Goal: Information Seeking & Learning: Understand process/instructions

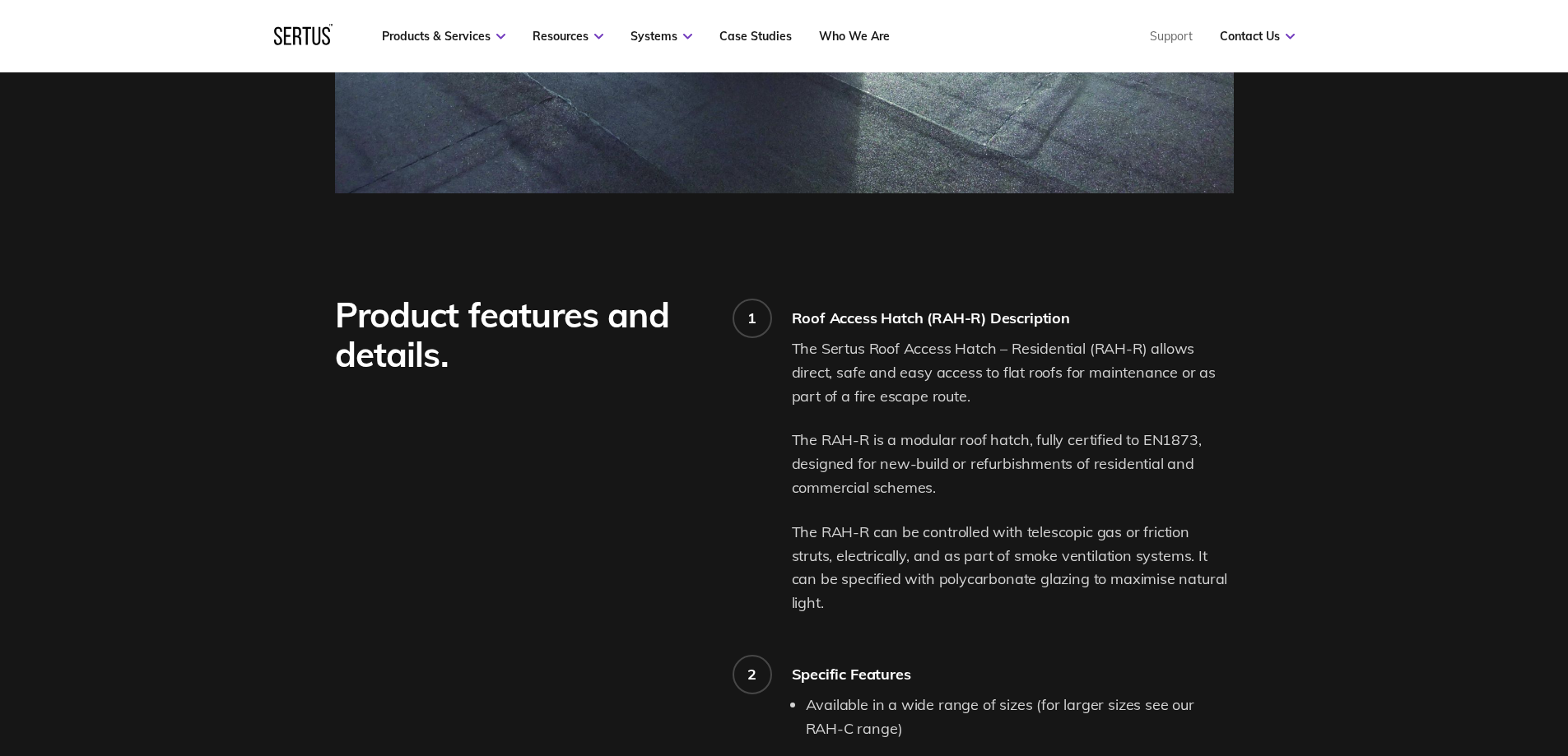
scroll to position [1070, 0]
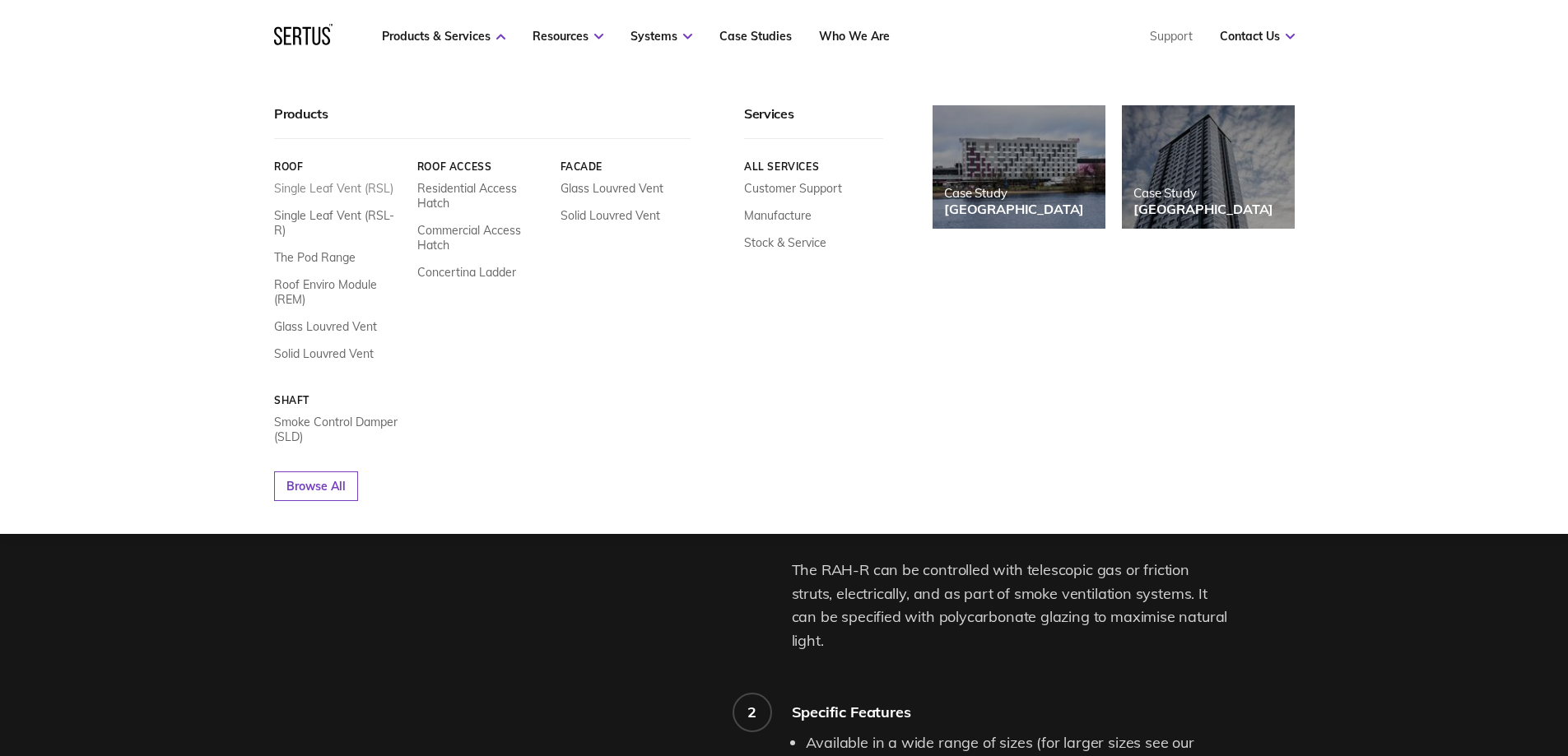
click at [345, 192] on link "Single Leaf Vent (RSL)" at bounding box center [333, 188] width 119 height 15
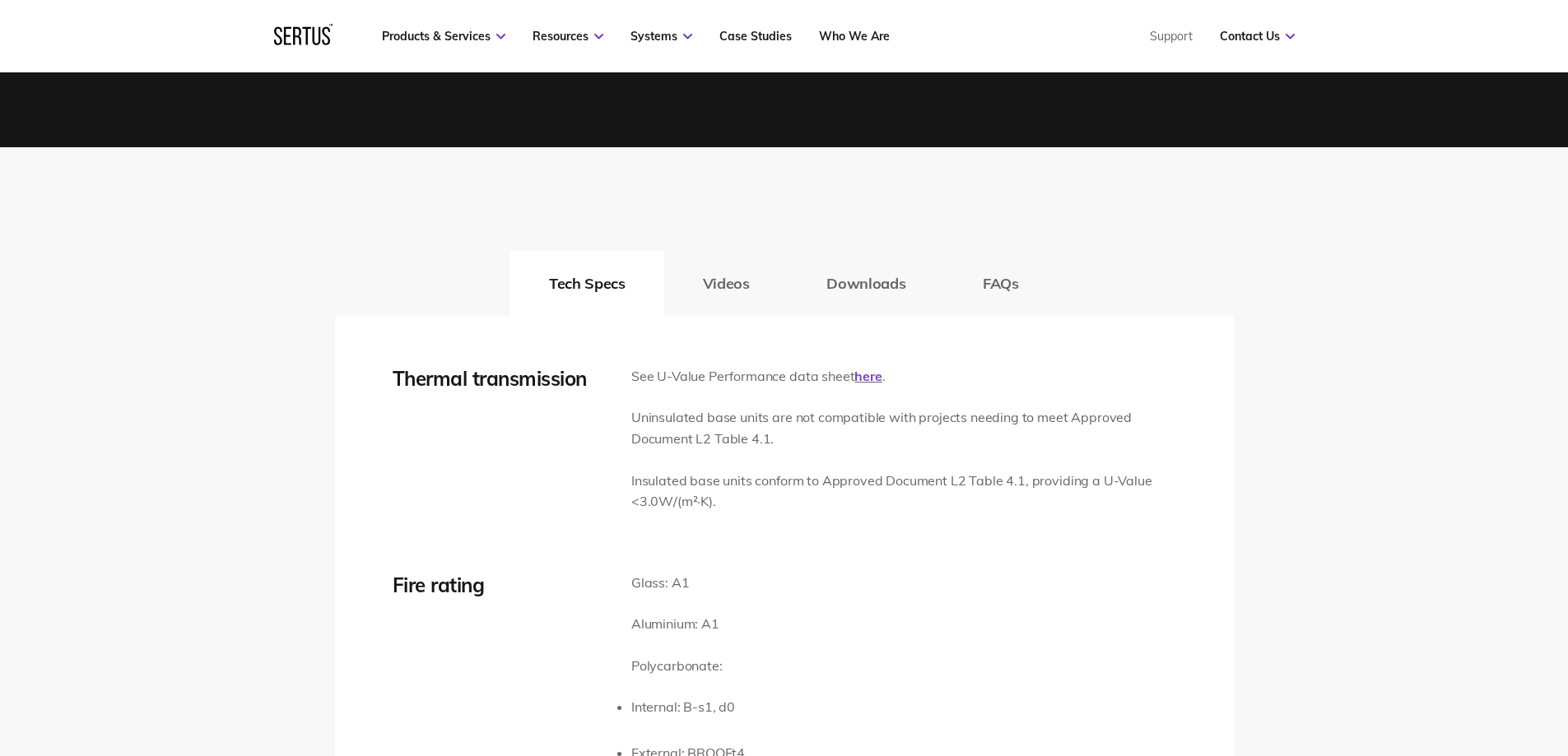
scroll to position [2386, 0]
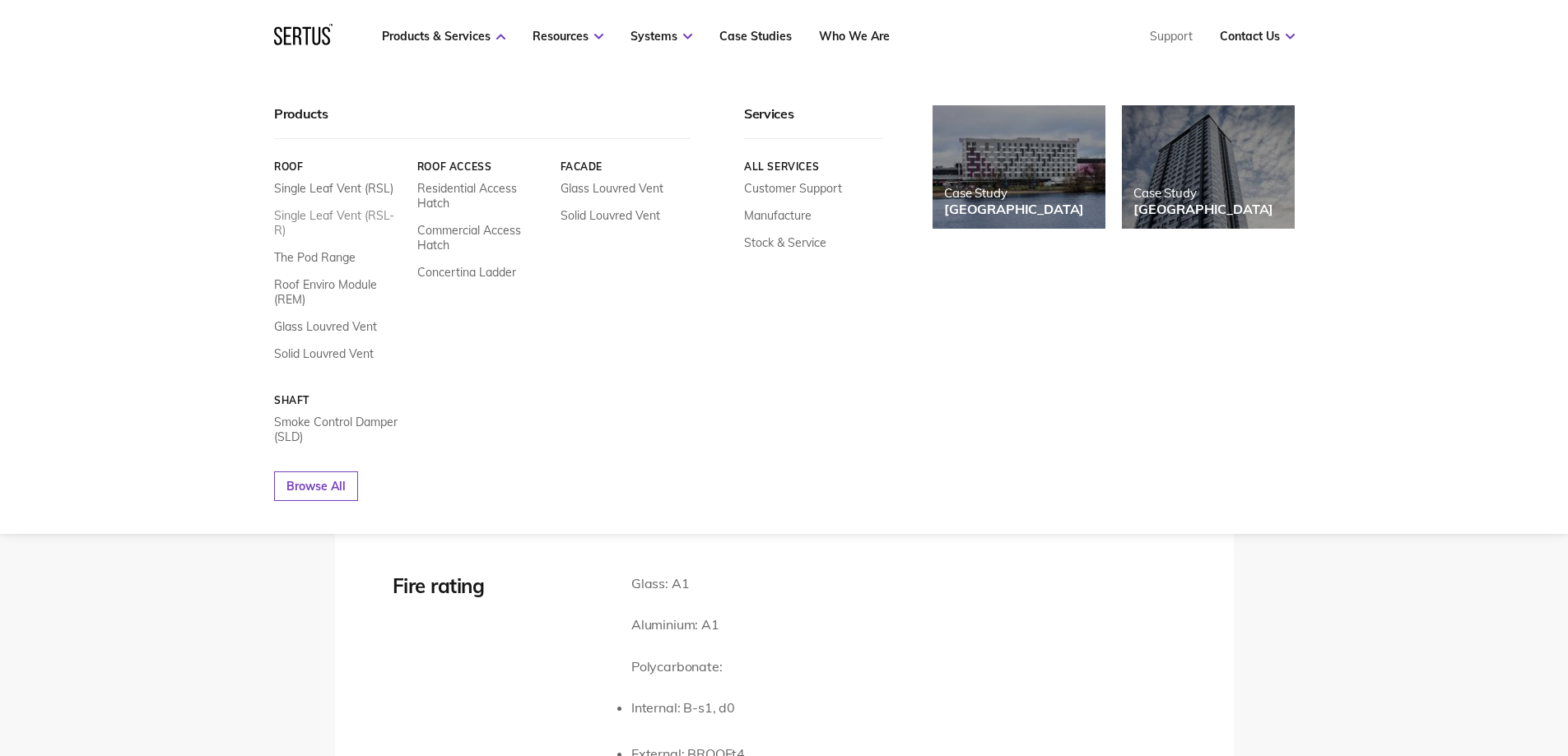
click at [339, 223] on link "Single Leaf Vent (RSL-R)" at bounding box center [340, 223] width 131 height 29
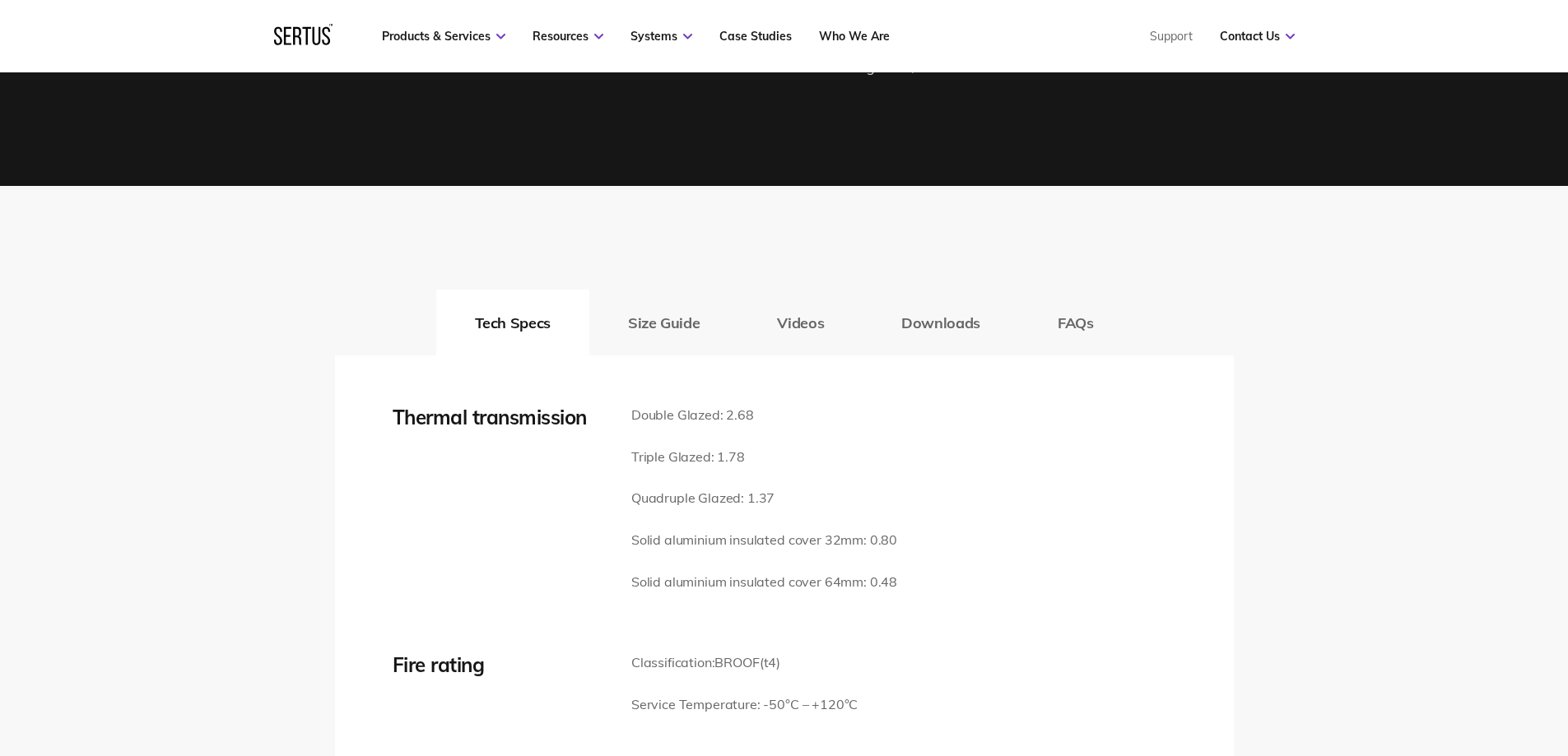
scroll to position [2386, 0]
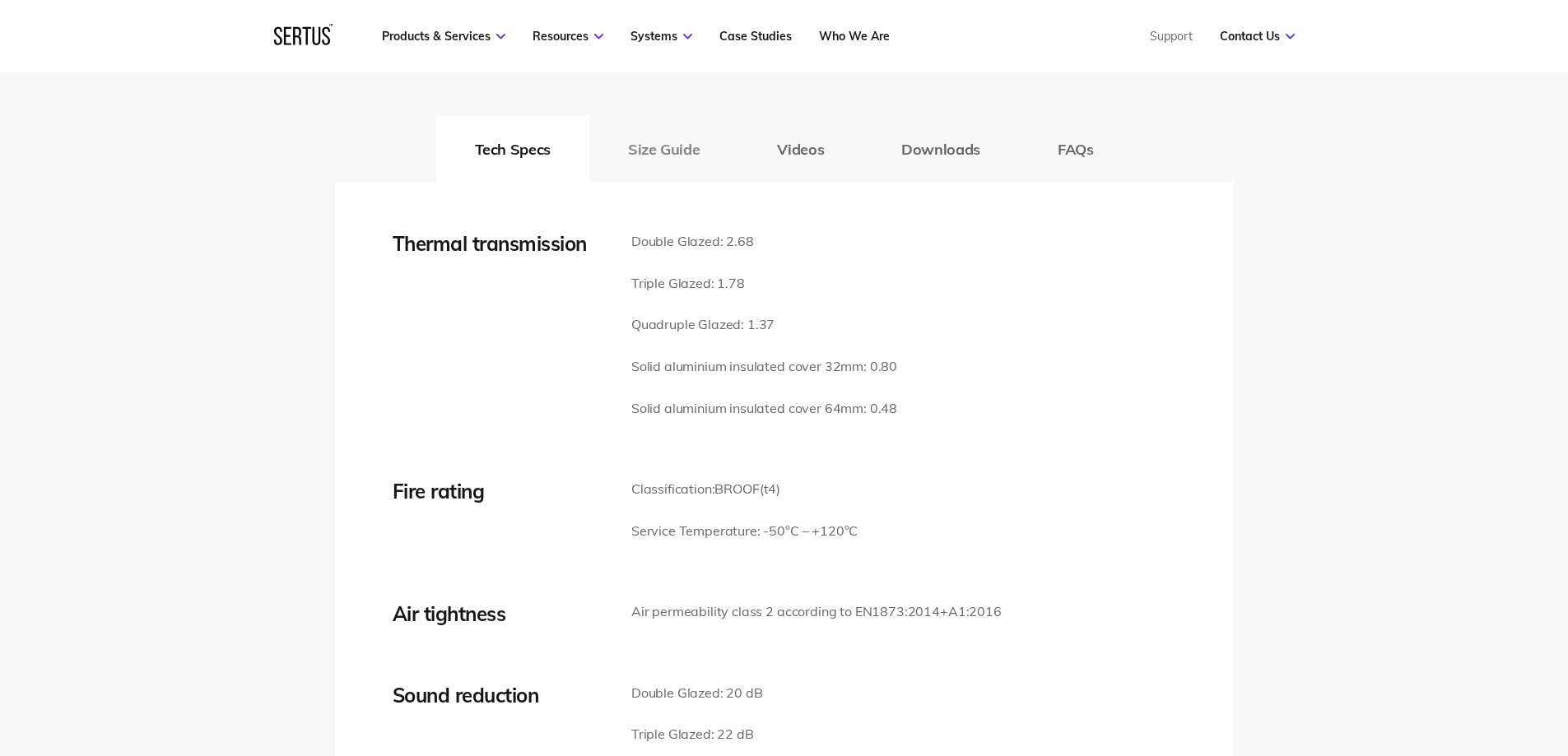
click at [668, 152] on button "Size Guide" at bounding box center [664, 148] width 149 height 66
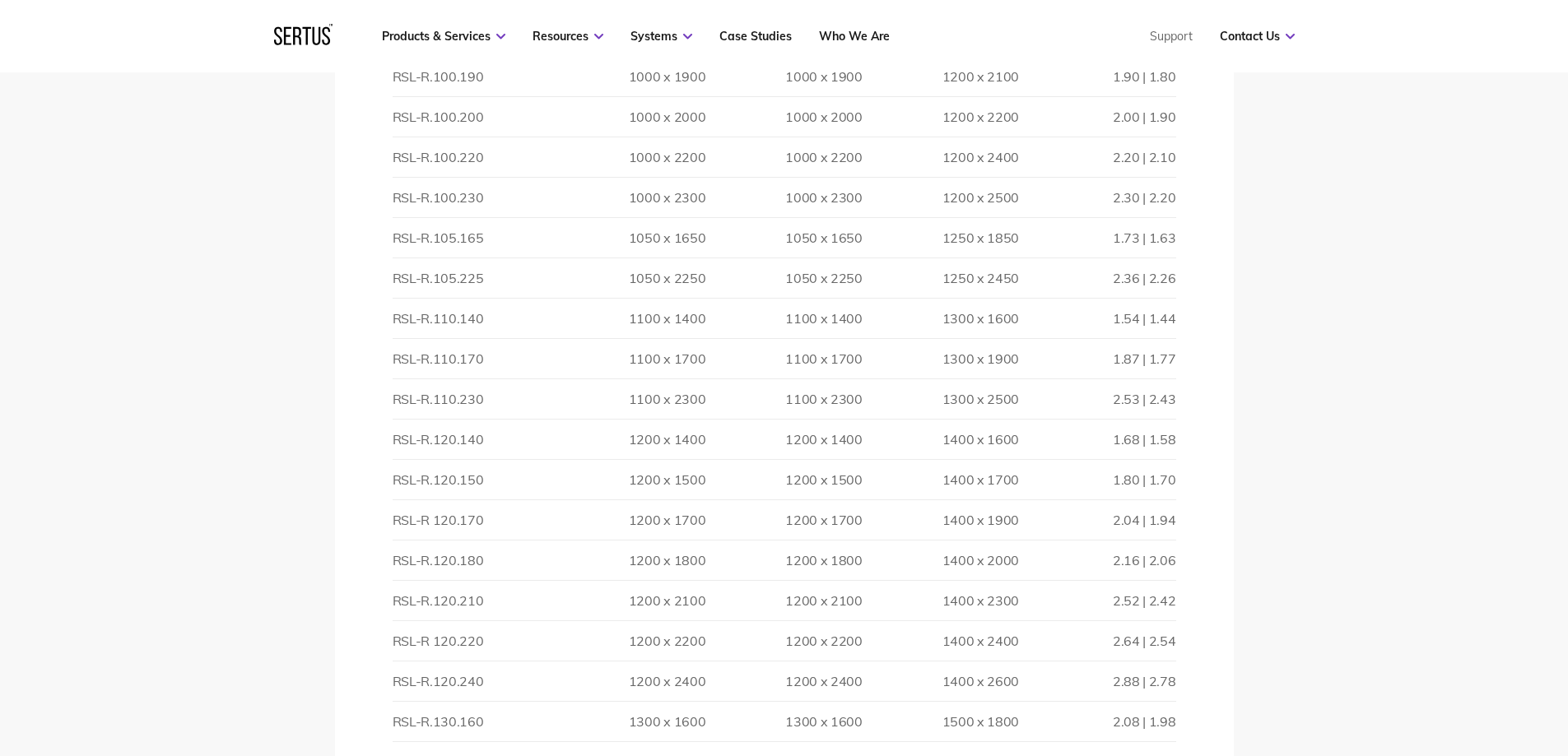
scroll to position [4032, 0]
drag, startPoint x: 794, startPoint y: 114, endPoint x: 862, endPoint y: 119, distance: 68.2
click at [862, 119] on td "1000 x 1600" at bounding box center [784, 119] width 156 height 40
drag, startPoint x: 790, startPoint y: 323, endPoint x: 865, endPoint y: 327, distance: 75.1
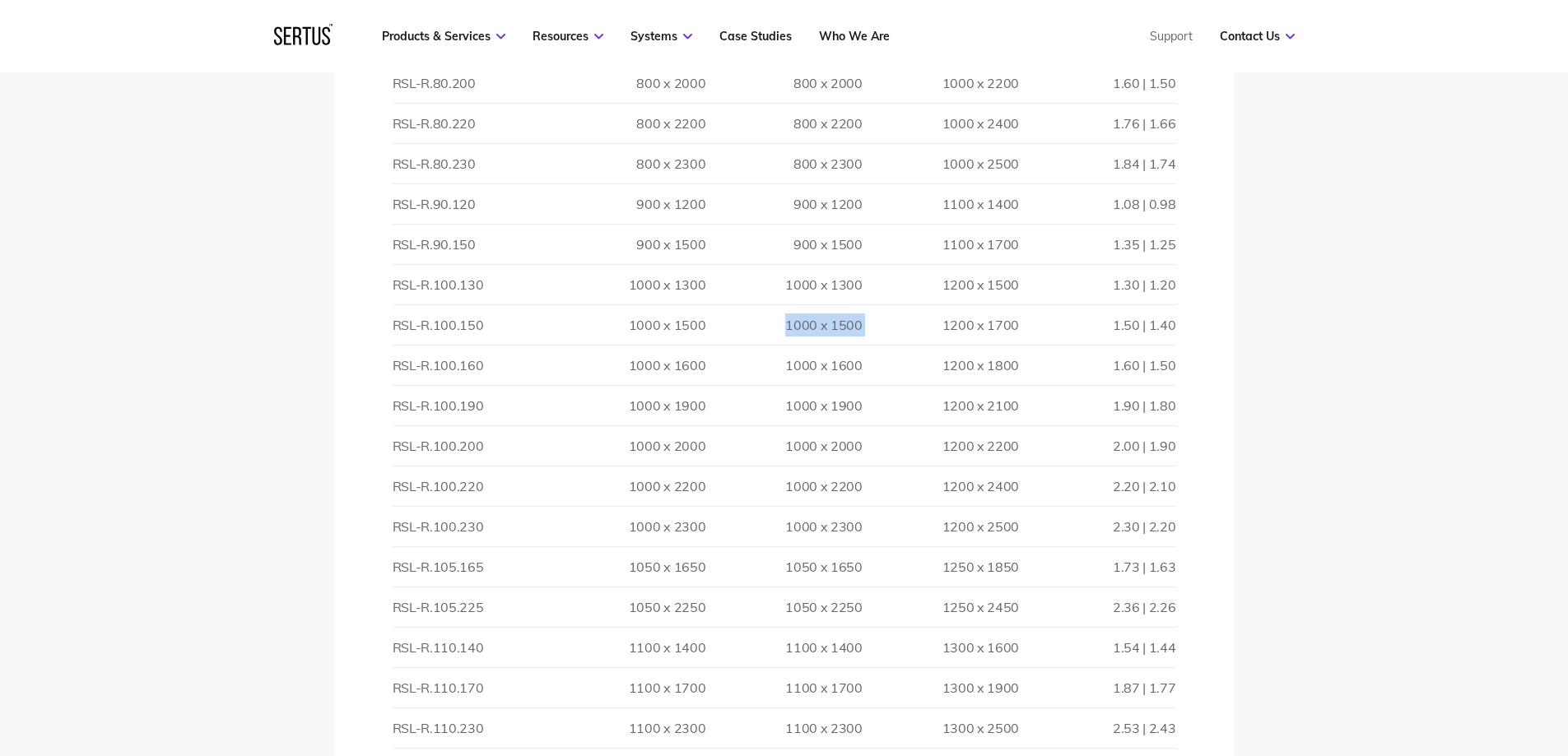
click at [865, 327] on tr "RSL-R.100.150 1000 x 1500 1000 x 1500 1200 x 1700 1.50 | 1.40" at bounding box center [785, 325] width 784 height 40
drag, startPoint x: 789, startPoint y: 284, endPoint x: 866, endPoint y: 284, distance: 77.0
click at [866, 284] on tr "RSL-R.100.130 1000 x 1300 1000 x 1300 1200 x 1500 1.30 | 1.20" at bounding box center [785, 285] width 784 height 40
drag, startPoint x: 788, startPoint y: 322, endPoint x: 870, endPoint y: 325, distance: 82.1
click at [869, 325] on tr "RSL-R.100.150 1000 x 1500 1000 x 1500 1200 x 1700 1.50 | 1.40" at bounding box center [785, 325] width 784 height 40
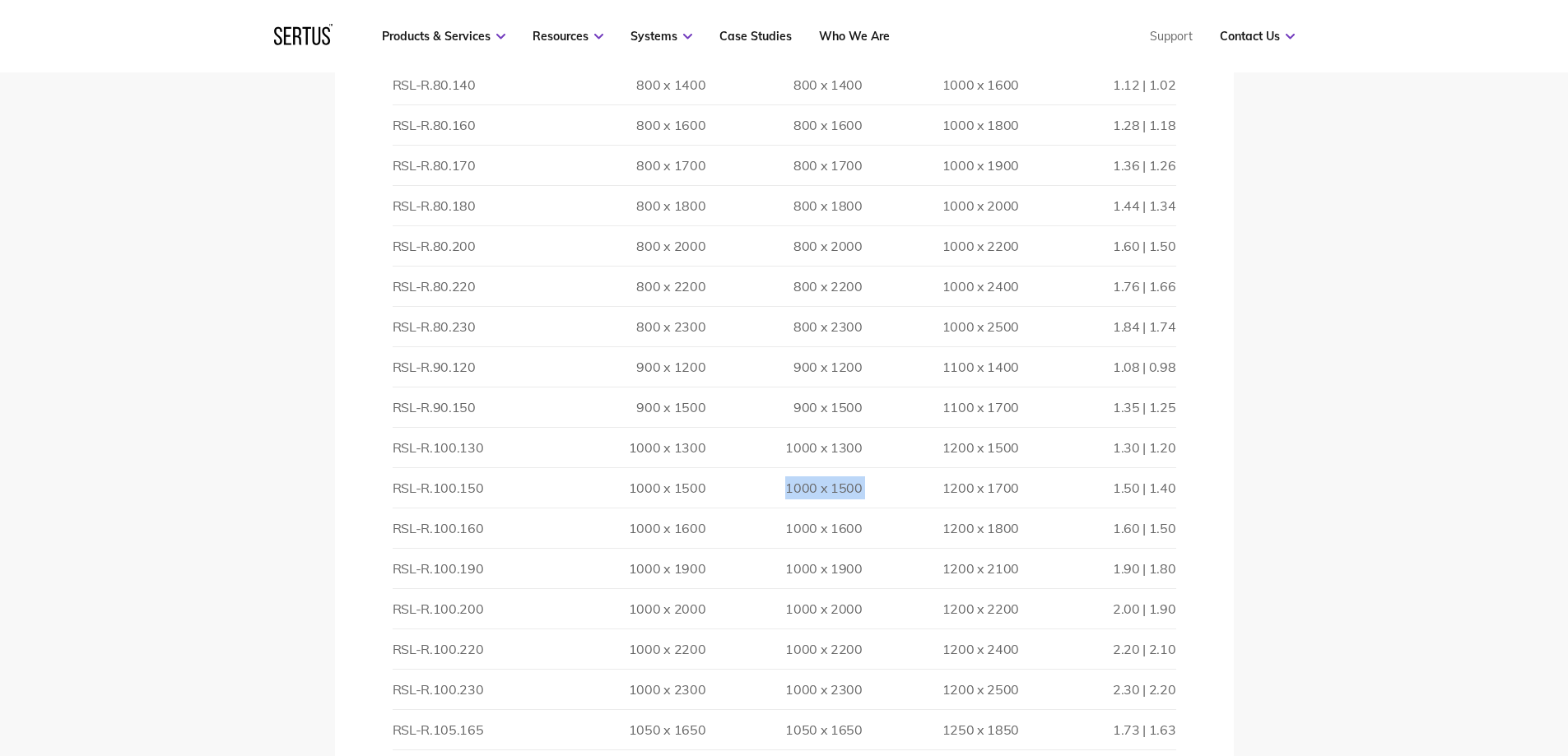
scroll to position [3620, 0]
